Goal: Task Accomplishment & Management: Use online tool/utility

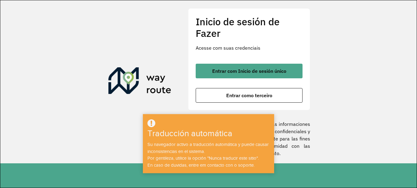
click at [148, 106] on section "Inicio de sesión de Fazer Acesse com suas credenciais Entrar com Inicio de sesi…" at bounding box center [208, 81] width 416 height 163
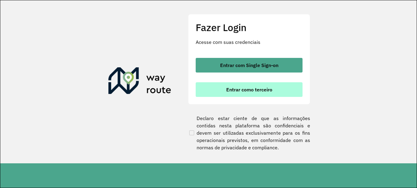
click at [257, 89] on span "Entrar como terceiro" at bounding box center [249, 89] width 46 height 5
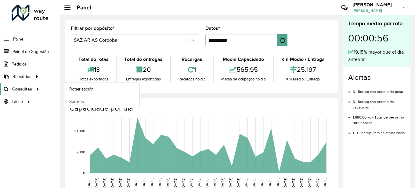
click at [29, 89] on font "Consultas" at bounding box center [22, 89] width 20 height 5
click at [95, 90] on link "Roteirización" at bounding box center [101, 89] width 75 height 12
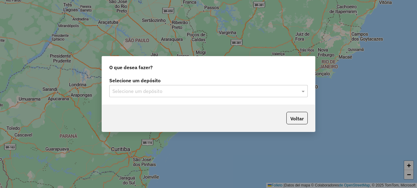
click at [193, 91] on input "text" at bounding box center [202, 91] width 180 height 7
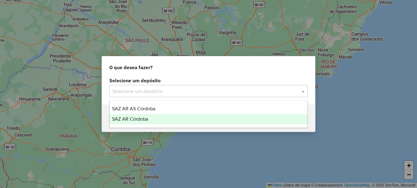
click at [158, 119] on div "SAZ AR Córdoba" at bounding box center [208, 119] width 198 height 10
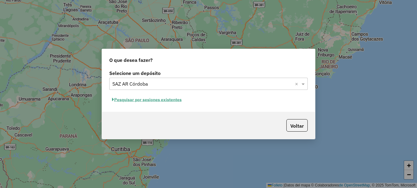
click at [166, 100] on font "Pesquisar por sesiones existentes" at bounding box center [147, 99] width 67 height 5
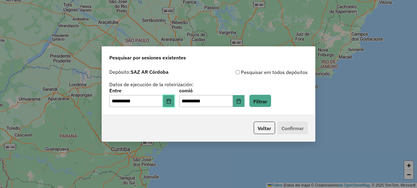
click at [170, 102] on icon "Elija fecha" at bounding box center [168, 101] width 4 height 5
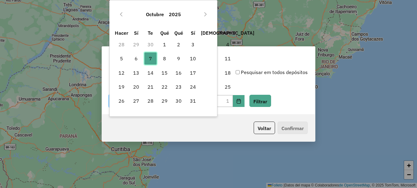
click at [150, 60] on font "7" at bounding box center [150, 58] width 3 height 6
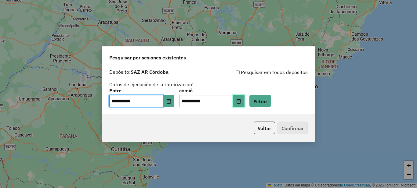
click at [240, 101] on icon "Elija fecha" at bounding box center [238, 101] width 4 height 5
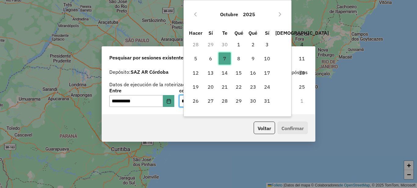
click at [224, 58] on font "7" at bounding box center [224, 58] width 3 height 6
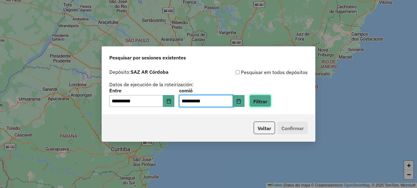
click at [267, 101] on font "Filtrar" at bounding box center [260, 101] width 14 height 6
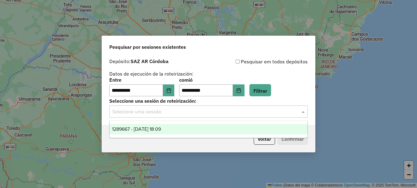
click at [176, 112] on input "text" at bounding box center [202, 111] width 180 height 7
click at [150, 128] on font "1289667 - 10/07/2025 18:09" at bounding box center [136, 129] width 49 height 5
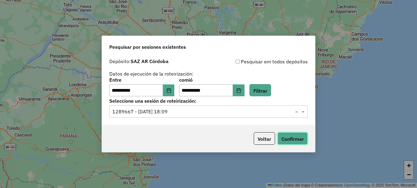
click at [292, 138] on font "Confirmar" at bounding box center [292, 139] width 22 height 6
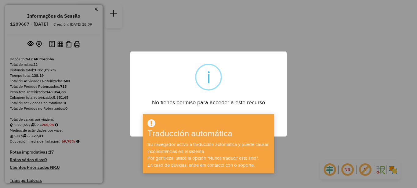
click at [316, 100] on div "× i No tienes permiso para acceder a este recurso DE ACUERDO No Cancelar" at bounding box center [208, 94] width 417 height 188
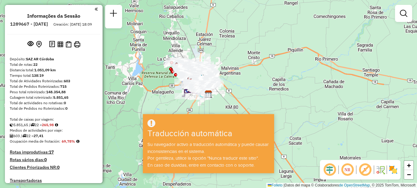
click at [290, 109] on div "Janela de atendimento Grado de atención Capacidad Transportadoras Vehículos Cli…" at bounding box center [208, 94] width 417 height 188
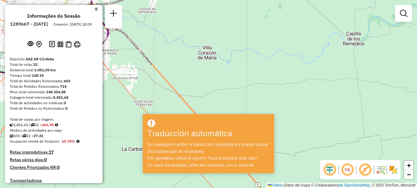
click at [261, 84] on div "Janela de atendimento Grado de atención Capacidad Transportadoras Vehículos Cli…" at bounding box center [208, 94] width 417 height 188
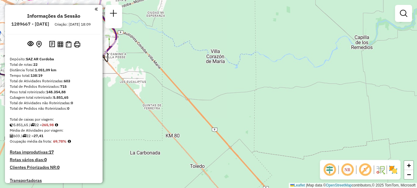
drag, startPoint x: 219, startPoint y: 72, endPoint x: 368, endPoint y: 91, distance: 150.3
click at [366, 93] on div "Janela de atendimento Grade de atendimento Capacidade Transportadoras Veículos …" at bounding box center [208, 94] width 417 height 188
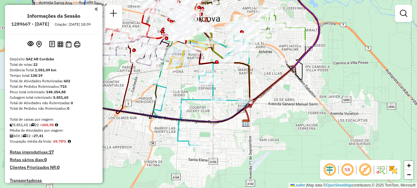
drag, startPoint x: 258, startPoint y: 96, endPoint x: 414, endPoint y: 117, distance: 157.3
click at [416, 122] on div "Janela de atendimento Grade de atendimento Capacidade Transportadoras Veículos …" at bounding box center [208, 94] width 417 height 188
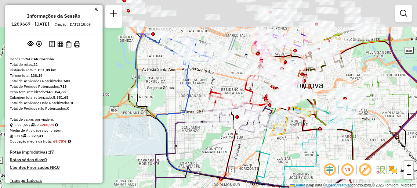
drag, startPoint x: 209, startPoint y: 88, endPoint x: 233, endPoint y: 148, distance: 65.8
click at [232, 150] on div "Janela de atendimento Grade de atendimento Capacidade Transportadoras Veículos …" at bounding box center [208, 94] width 417 height 188
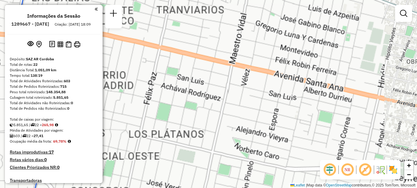
drag, startPoint x: 261, startPoint y: 84, endPoint x: 231, endPoint y: 146, distance: 68.6
click at [231, 147] on div "Janela de atendimento Grade de atendimento Capacidade Transportadoras Veículos …" at bounding box center [208, 94] width 417 height 188
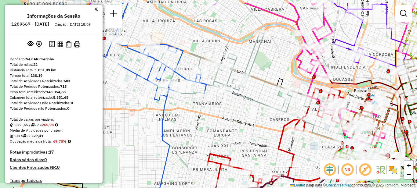
drag, startPoint x: 254, startPoint y: 98, endPoint x: 220, endPoint y: 131, distance: 47.7
click at [220, 131] on div "Janela de atendimento Grade de atendimento Capacidade Transportadoras Veículos …" at bounding box center [208, 94] width 417 height 188
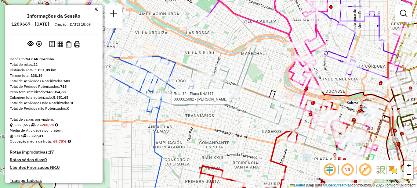
select select "**********"
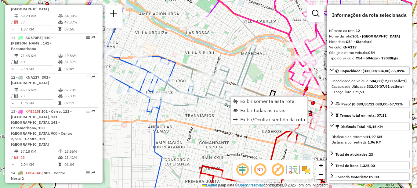
scroll to position [576, 0]
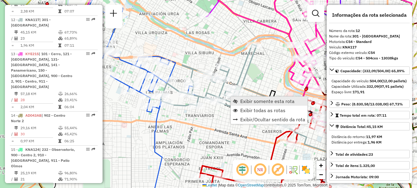
click at [246, 102] on span "Exibir somente esta rota" at bounding box center [267, 101] width 54 height 5
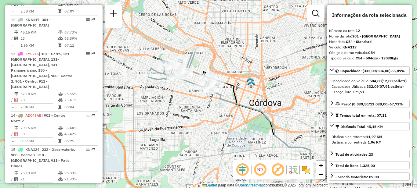
drag, startPoint x: 174, startPoint y: 85, endPoint x: 200, endPoint y: 118, distance: 41.9
click at [199, 121] on div "Janela de atendimento Grade de atendimento Capacidade Transportadoras Veículos …" at bounding box center [208, 94] width 417 height 188
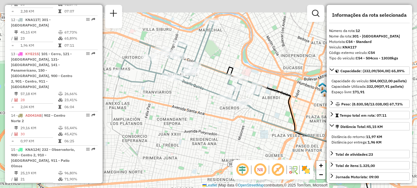
drag, startPoint x: 201, startPoint y: 101, endPoint x: 221, endPoint y: 137, distance: 41.0
click at [221, 137] on div "Janela de atendimento Grade de atendimento Capacidade Transportadoras Veículos …" at bounding box center [208, 94] width 417 height 188
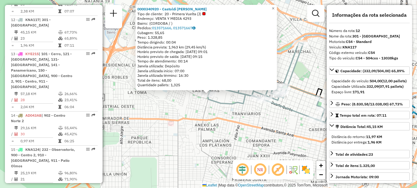
click at [190, 110] on div "0000340920 - Castoldi Maria Estefania Tipo de cliente: 20 - Primera Vuelta (J) …" at bounding box center [208, 94] width 417 height 188
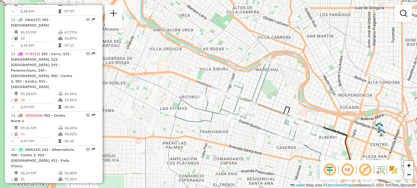
drag, startPoint x: 216, startPoint y: 114, endPoint x: 181, endPoint y: 130, distance: 38.1
click at [182, 130] on div "Janela de atendimento Grade de atendimento Capacidade Transportadoras Veículos …" at bounding box center [208, 94] width 417 height 188
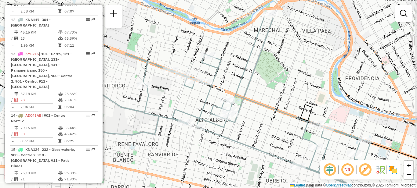
drag, startPoint x: 255, startPoint y: 122, endPoint x: 249, endPoint y: 158, distance: 36.5
click at [249, 158] on div "Janela de atendimento Grade de atendimento Capacidade Transportadoras Veículos …" at bounding box center [208, 94] width 417 height 188
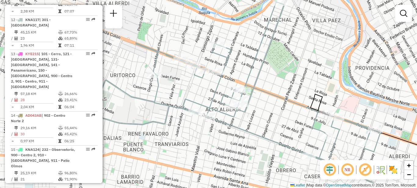
drag, startPoint x: 241, startPoint y: 147, endPoint x: 251, endPoint y: 137, distance: 14.4
click at [251, 137] on icon at bounding box center [295, 157] width 177 height 80
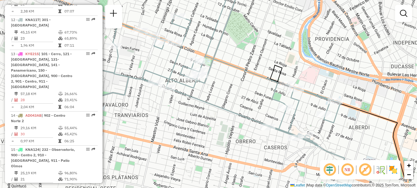
drag, startPoint x: 281, startPoint y: 127, endPoint x: 241, endPoint y: 98, distance: 49.6
click at [241, 98] on div "Janela de atendimento Grade de atendimento Capacidade Transportadoras Veículos …" at bounding box center [208, 94] width 417 height 188
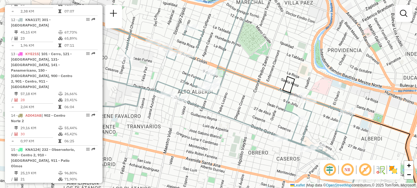
drag, startPoint x: 229, startPoint y: 102, endPoint x: 242, endPoint y: 112, distance: 17.4
click at [242, 112] on div "Janela de atendimento Grade de atendimento Capacidade Transportadoras Veículos …" at bounding box center [208, 94] width 417 height 188
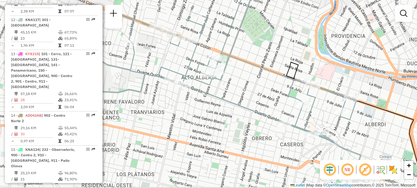
drag, startPoint x: 250, startPoint y: 97, endPoint x: 252, endPoint y: 83, distance: 13.9
click at [252, 83] on div "Janela de atendimento Grade de atendimento Capacidade Transportadoras Veículos …" at bounding box center [208, 94] width 417 height 188
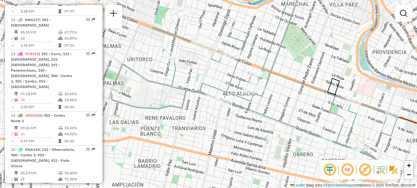
drag, startPoint x: 227, startPoint y: 95, endPoint x: 268, endPoint y: 111, distance: 44.2
click at [268, 111] on div "Janela de atendimento Grade de atendimento Capacidade Transportadoras Veículos …" at bounding box center [208, 94] width 417 height 188
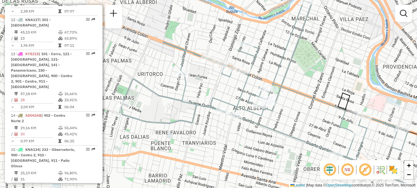
drag, startPoint x: 270, startPoint y: 96, endPoint x: 279, endPoint y: 108, distance: 15.4
click at [281, 110] on div "Janela de atendimento Grade de atendimento Capacidade Transportadoras Veículos …" at bounding box center [208, 94] width 417 height 188
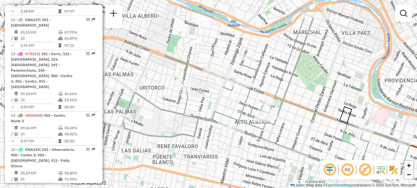
drag, startPoint x: 313, startPoint y: 106, endPoint x: 315, endPoint y: 120, distance: 14.1
click at [315, 120] on div "Janela de atendimento Grade de atendimento Capacidade Transportadoras Veículos …" at bounding box center [208, 94] width 417 height 188
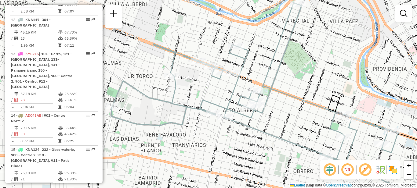
drag, startPoint x: 305, startPoint y: 129, endPoint x: 292, endPoint y: 115, distance: 19.0
click at [292, 115] on div "Janela de atendimento Grade de atendimento Capacidade Transportadoras Veículos …" at bounding box center [208, 94] width 417 height 188
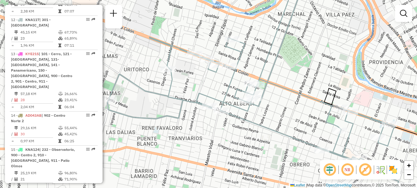
drag, startPoint x: 297, startPoint y: 116, endPoint x: 294, endPoint y: 111, distance: 5.3
click at [294, 111] on div "Janela de atendimento Grade de atendimento Capacidade Transportadoras Veículos …" at bounding box center [208, 94] width 417 height 188
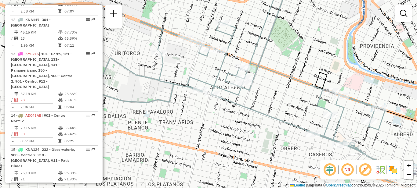
drag, startPoint x: 293, startPoint y: 114, endPoint x: 284, endPoint y: 98, distance: 18.4
click at [284, 98] on div "Janela de atendimento Grade de atendimento Capacidade Transportadoras Veículos …" at bounding box center [208, 94] width 417 height 188
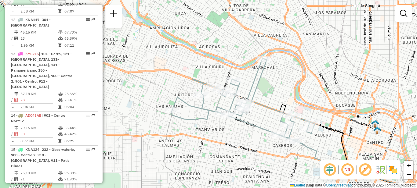
drag, startPoint x: 282, startPoint y: 114, endPoint x: 264, endPoint y: 124, distance: 21.2
click at [264, 124] on div "Janela de atendimento Grade de atendimento Capacidade Transportadoras Veículos …" at bounding box center [208, 94] width 417 height 188
select select "**********"
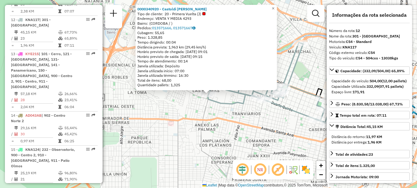
click at [304, 129] on div "0000340920 - Castoldi Maria Estefania Tipo de cliente: 20 - Primera Vuelta (J) …" at bounding box center [208, 94] width 417 height 188
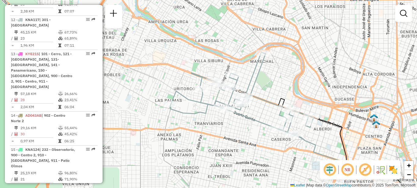
drag, startPoint x: 292, startPoint y: 129, endPoint x: 254, endPoint y: 139, distance: 38.8
click at [254, 139] on div "Janela de atendimento Grade de atendimento Capacidade Transportadoras Veículos …" at bounding box center [208, 94] width 417 height 188
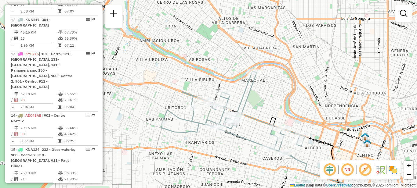
drag, startPoint x: 257, startPoint y: 117, endPoint x: 248, endPoint y: 137, distance: 21.4
click at [248, 137] on icon at bounding box center [314, 177] width 192 height 97
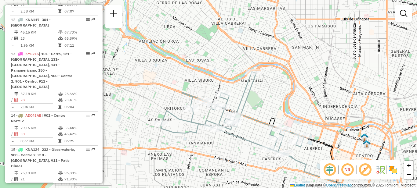
click at [133, 168] on div "Janela de atendimento Grade de atendimento Capacidade Transportadoras Veículos …" at bounding box center [208, 94] width 417 height 188
